Goal: Find specific page/section

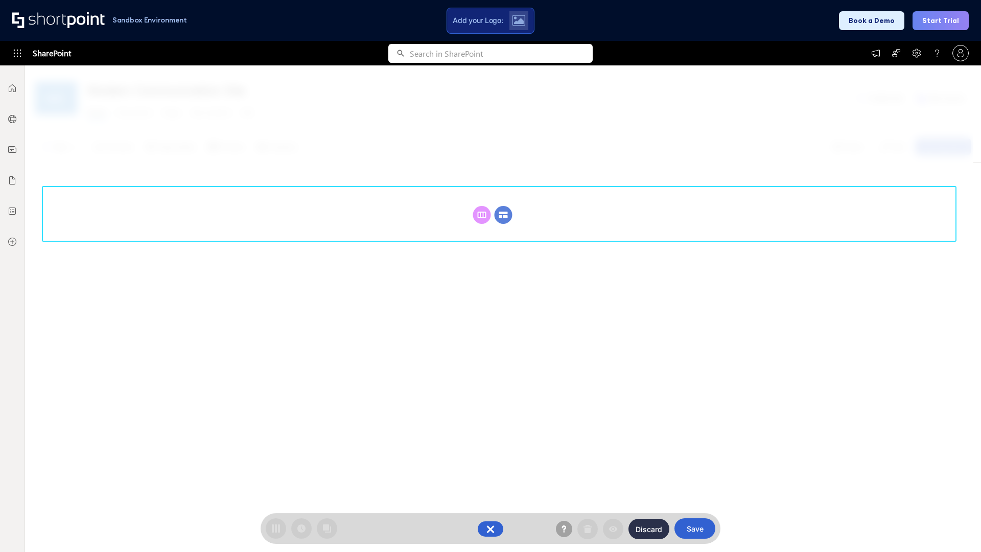
click at [503, 215] on circle at bounding box center [504, 215] width 18 height 18
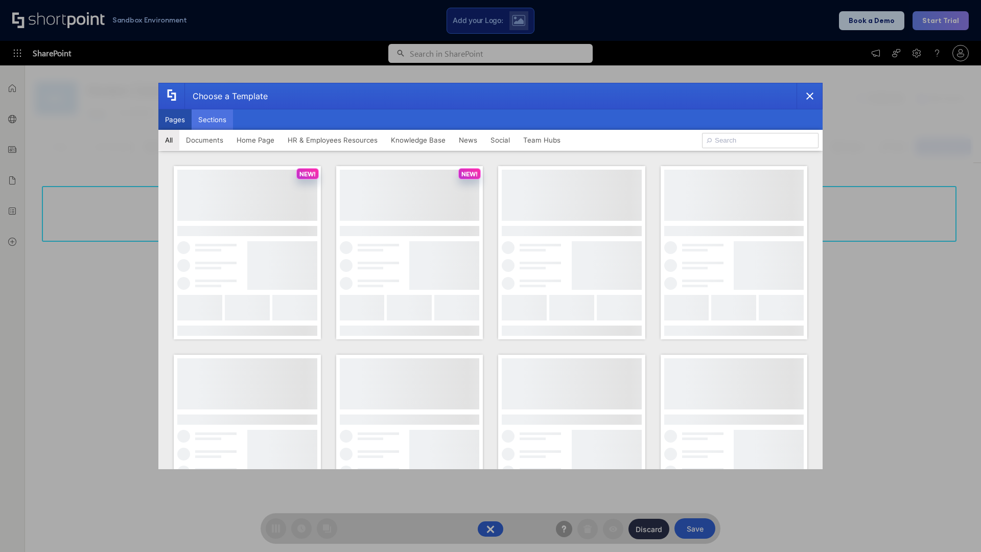
click at [212, 120] on button "Sections" at bounding box center [212, 119] width 41 height 20
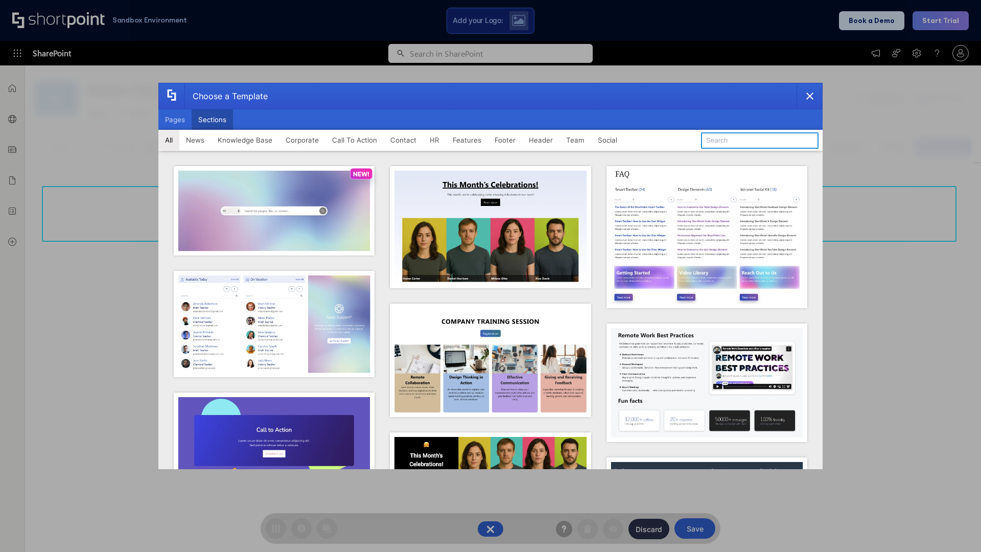
type input "Company Policy"
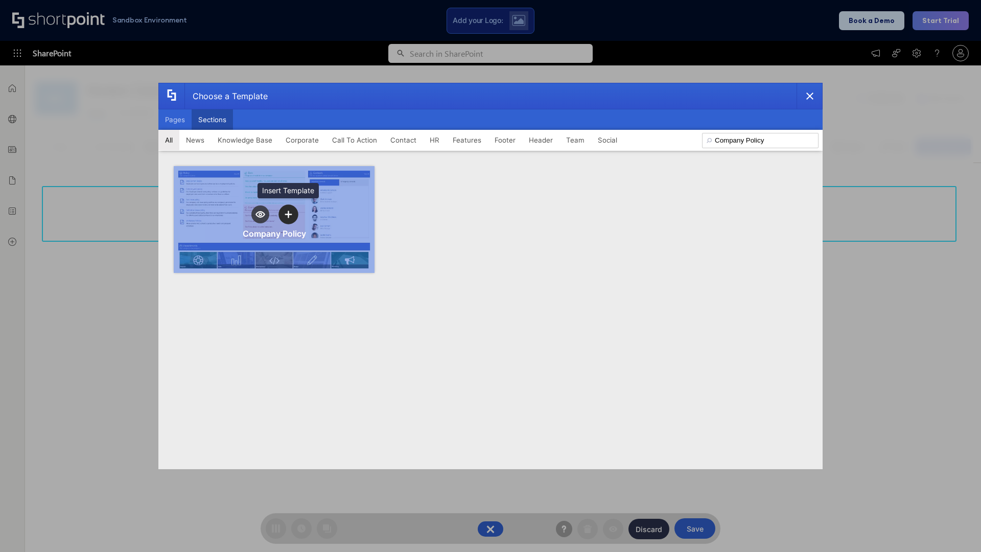
click at [288, 214] on icon "template selector" at bounding box center [288, 213] width 7 height 7
